Goal: Task Accomplishment & Management: Use online tool/utility

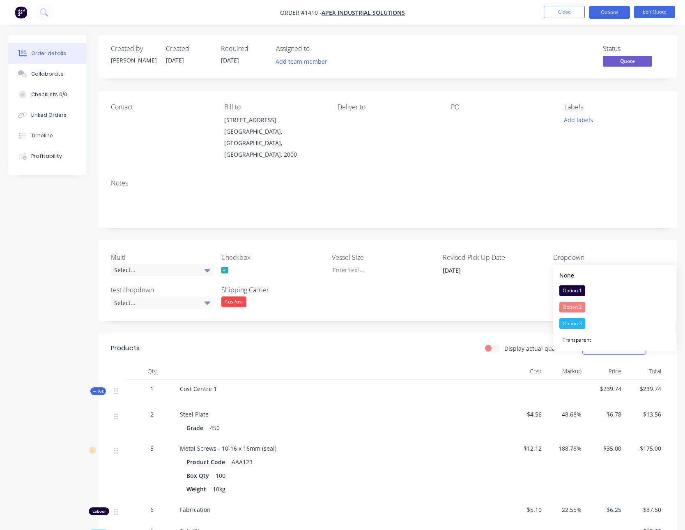
click at [491, 40] on div "Created by Paul Created 24/04/25 Required 24/04/25 Assigned to Add team member …" at bounding box center [388, 57] width 578 height 44
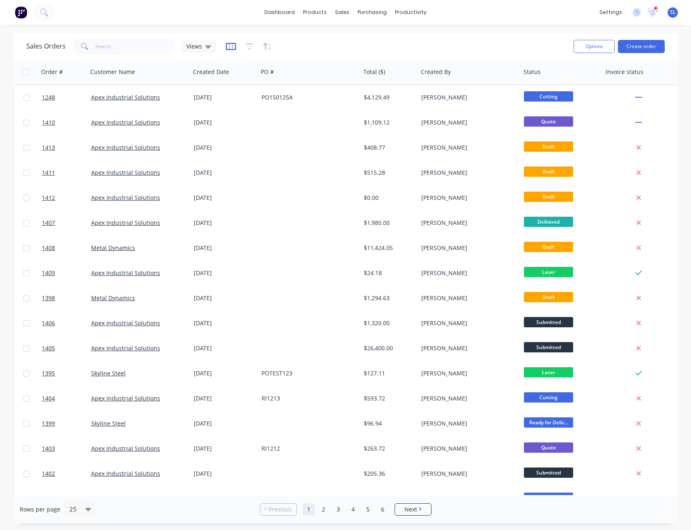
click at [229, 45] on icon "button" at bounding box center [231, 46] width 4 height 5
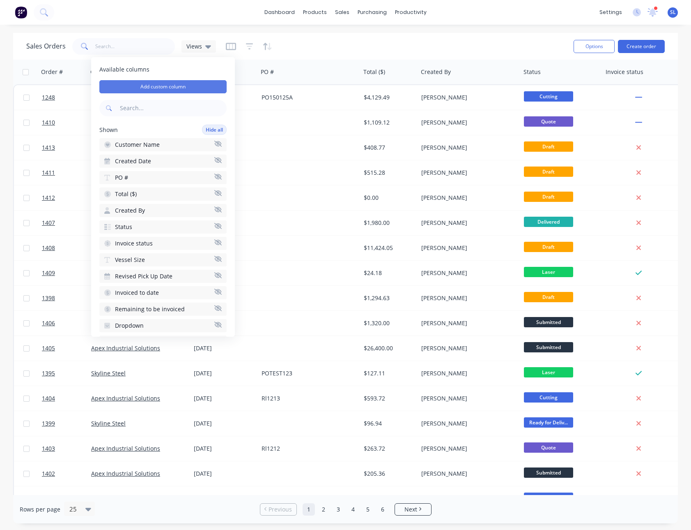
click at [183, 86] on button "Add custom column" at bounding box center [162, 86] width 127 height 13
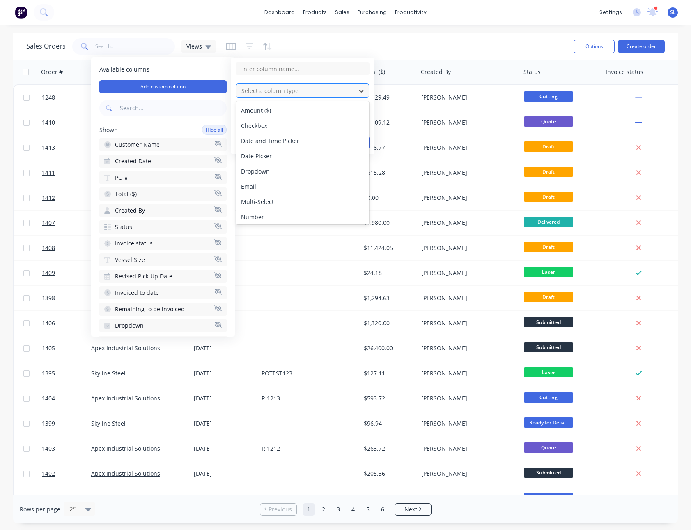
click at [301, 91] on div at bounding box center [296, 90] width 111 height 10
type input "dr"
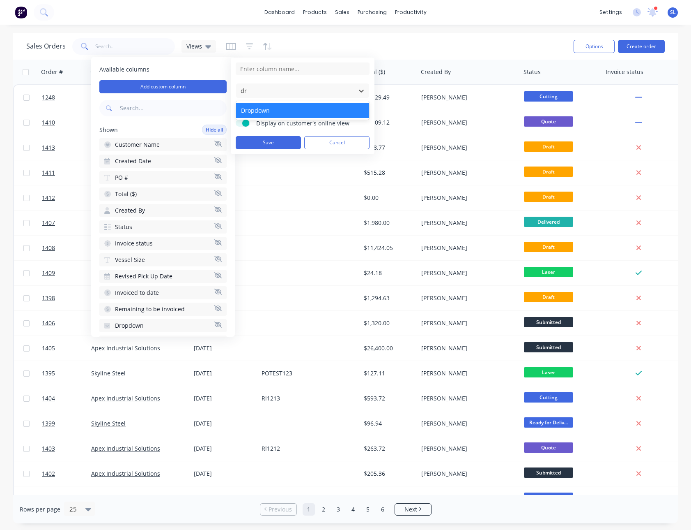
click at [268, 113] on div "Dropdown" at bounding box center [302, 110] width 133 height 15
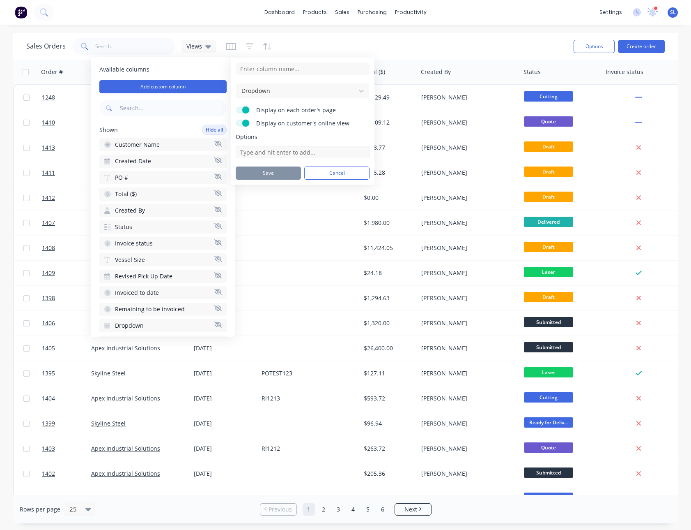
click at [303, 155] on input at bounding box center [303, 152] width 134 height 12
type input "1"
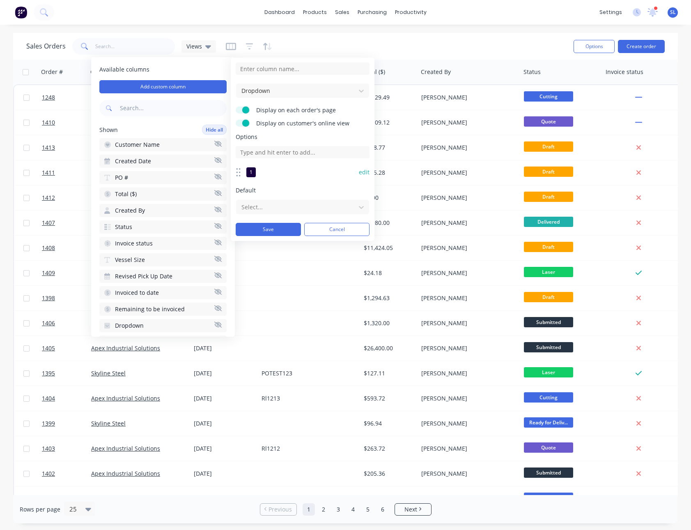
click at [362, 170] on button "edit" at bounding box center [364, 172] width 11 height 8
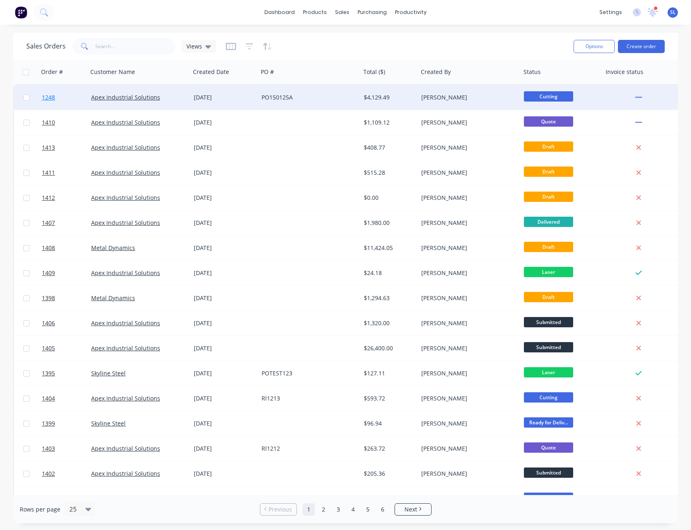
click at [48, 97] on span "1248" at bounding box center [48, 97] width 13 height 8
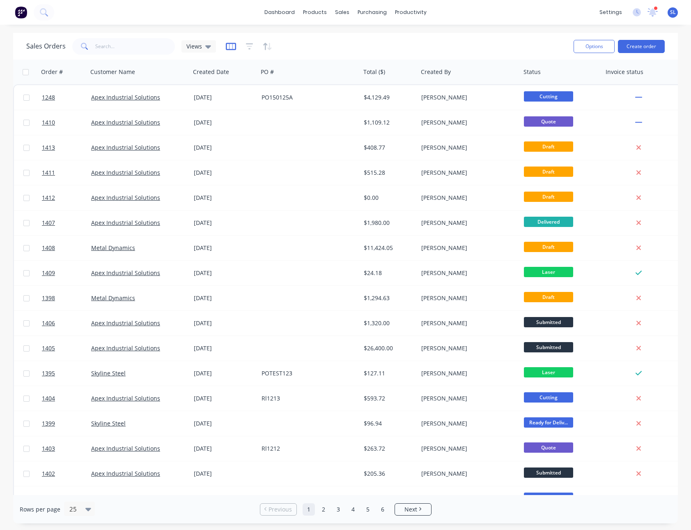
click at [230, 49] on icon "button" at bounding box center [231, 46] width 10 height 7
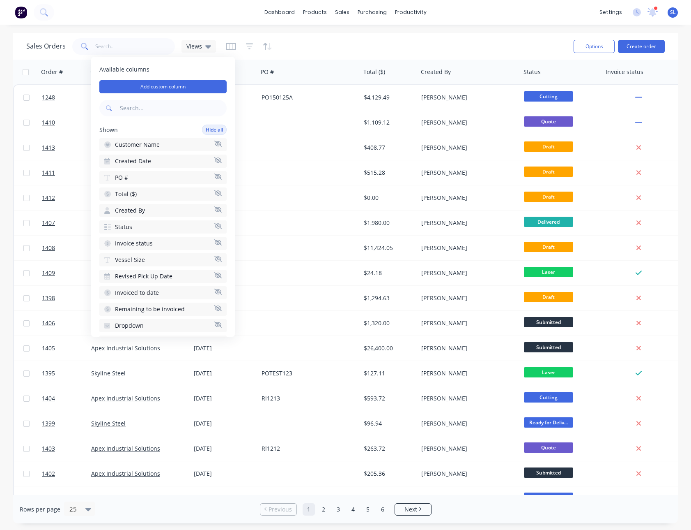
click at [318, 40] on div "Sales Orders Views" at bounding box center [296, 46] width 541 height 20
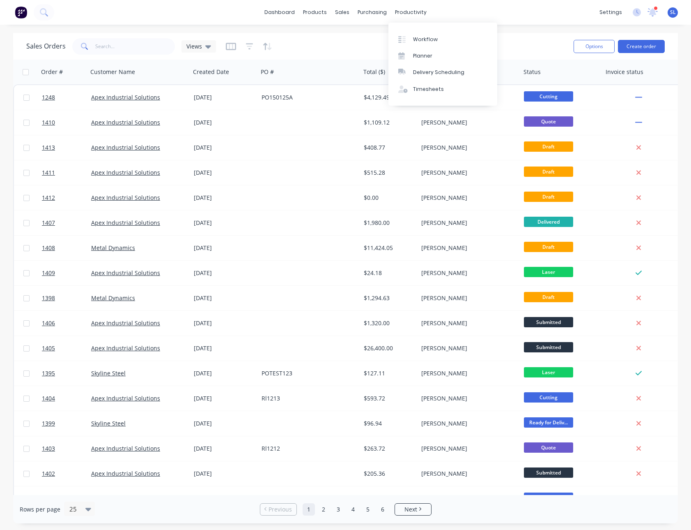
click at [551, 35] on div "Sales Orders Views Options Create order" at bounding box center [345, 46] width 665 height 27
click at [232, 47] on icon "button" at bounding box center [231, 46] width 10 height 8
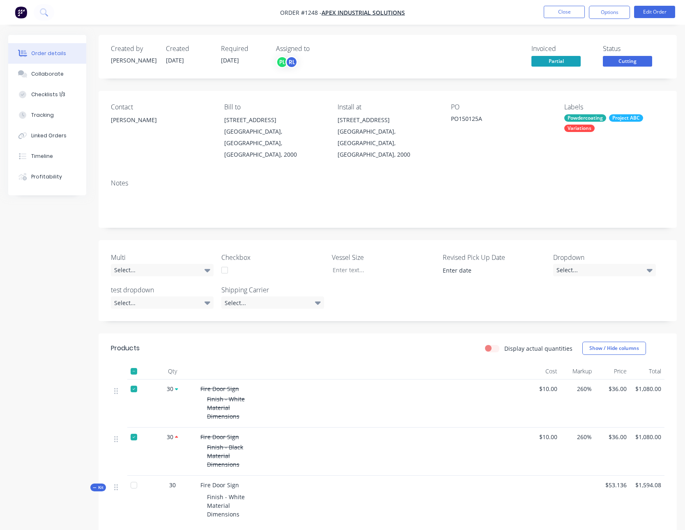
click at [584, 119] on div "Powdercoating" at bounding box center [585, 117] width 42 height 7
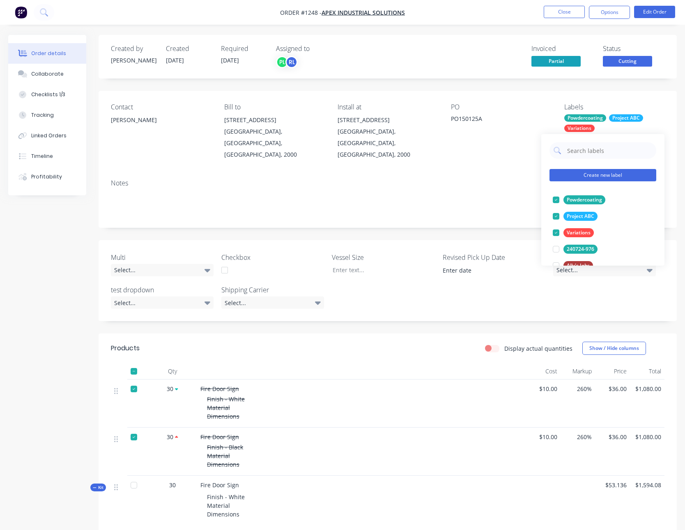
click at [579, 174] on button "Create new label" at bounding box center [603, 175] width 107 height 12
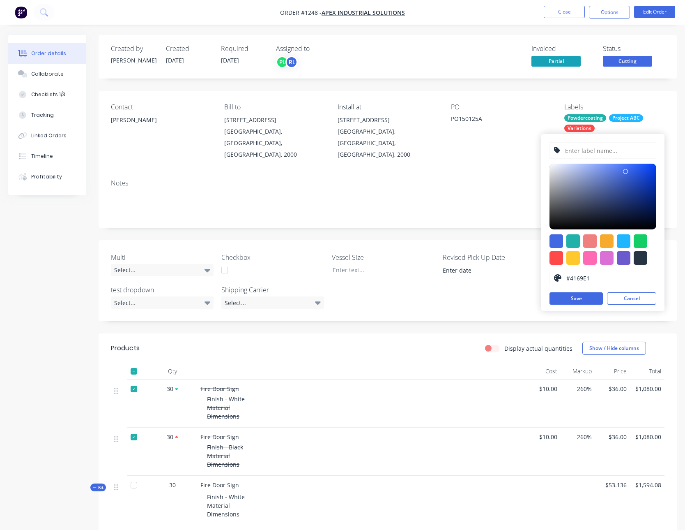
click at [592, 278] on input "#4169E1" at bounding box center [609, 278] width 87 height 16
type input "#4D5F93"
click at [600, 191] on div at bounding box center [603, 197] width 107 height 66
